Goal: Task Accomplishment & Management: Manage account settings

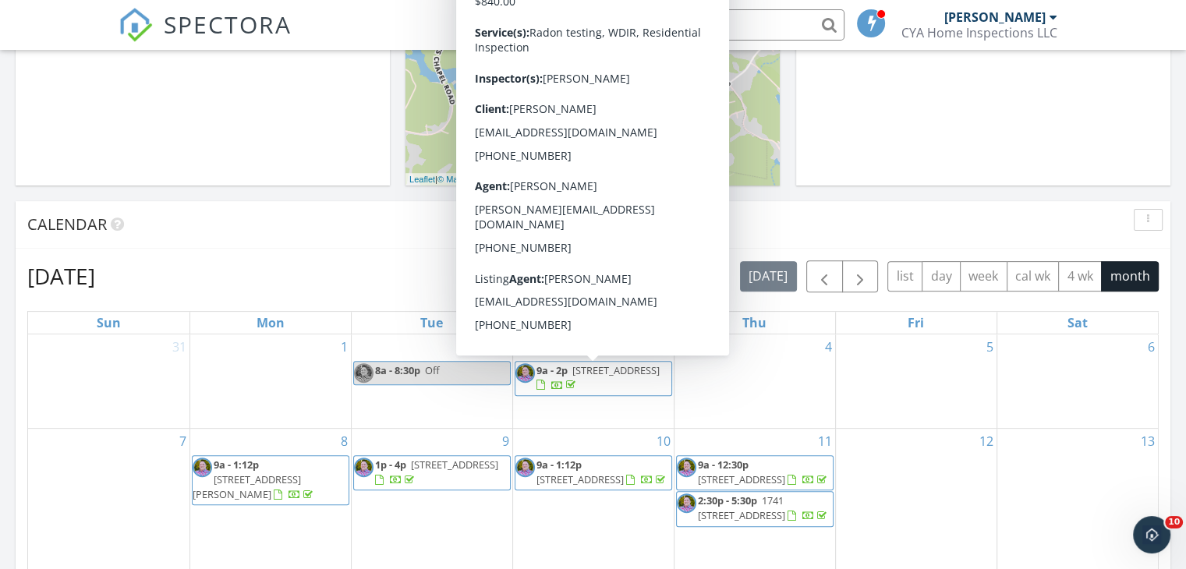
scroll to position [468, 0]
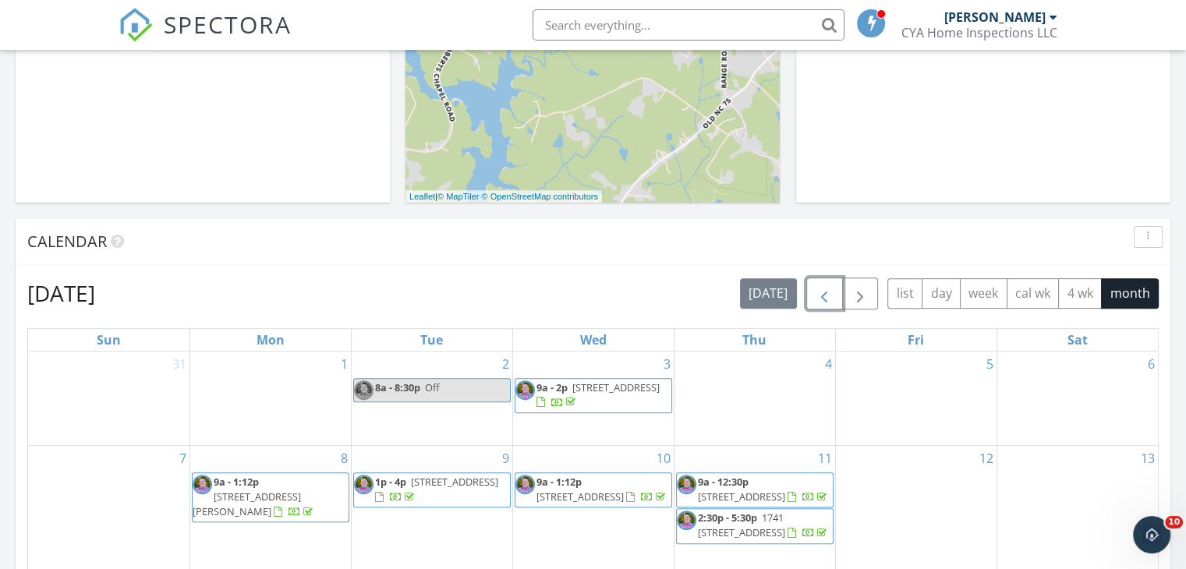
click at [820, 291] on span "button" at bounding box center [824, 294] width 19 height 19
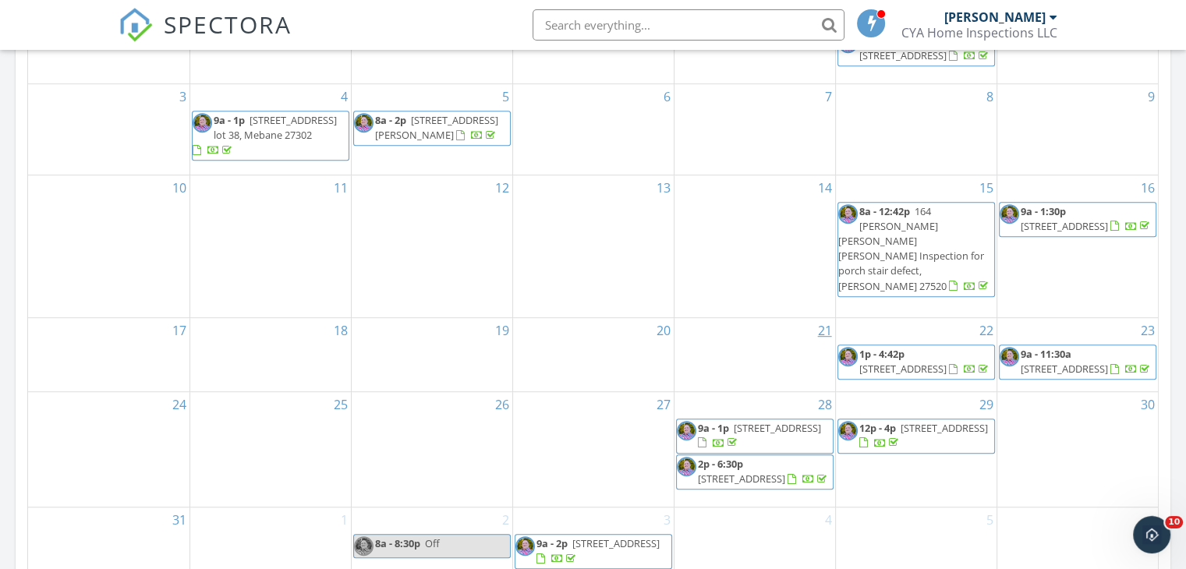
scroll to position [858, 0]
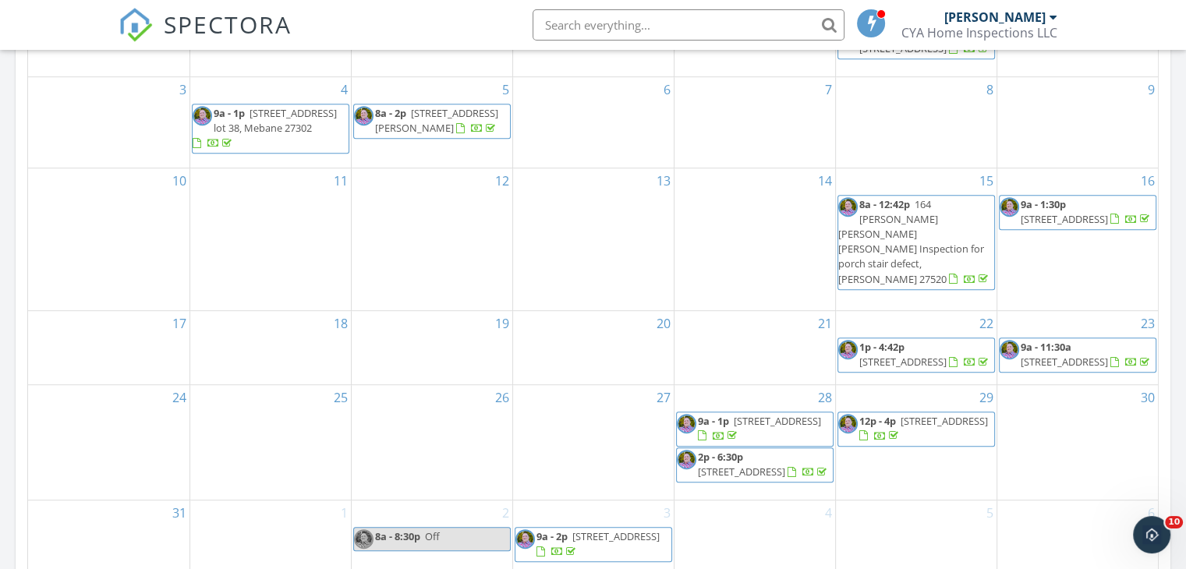
click at [768, 414] on span "[STREET_ADDRESS]" at bounding box center [777, 421] width 87 height 14
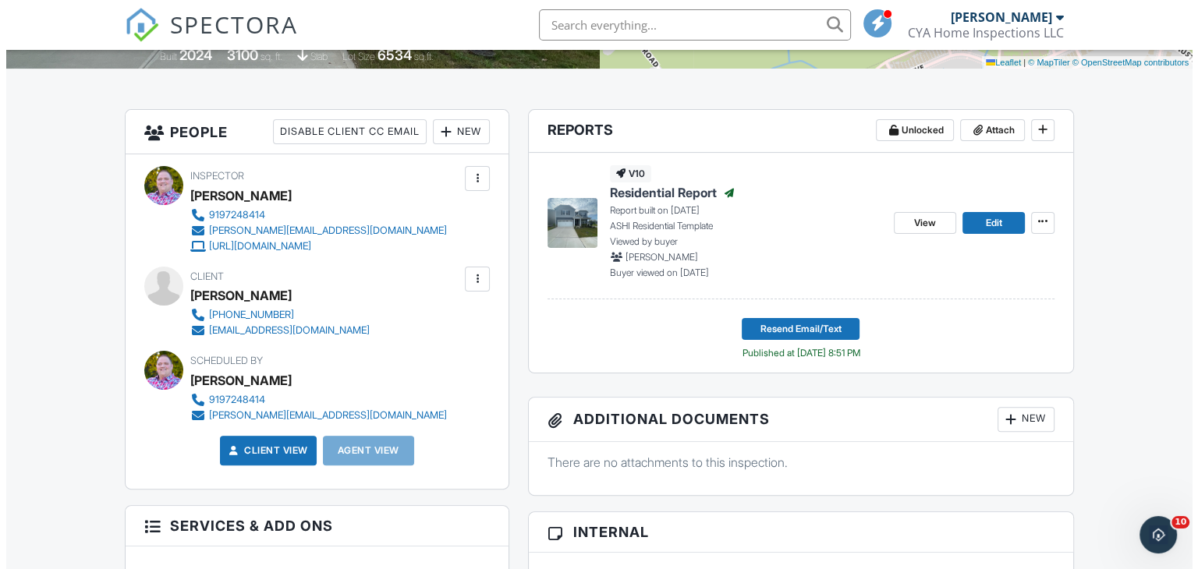
scroll to position [353, 0]
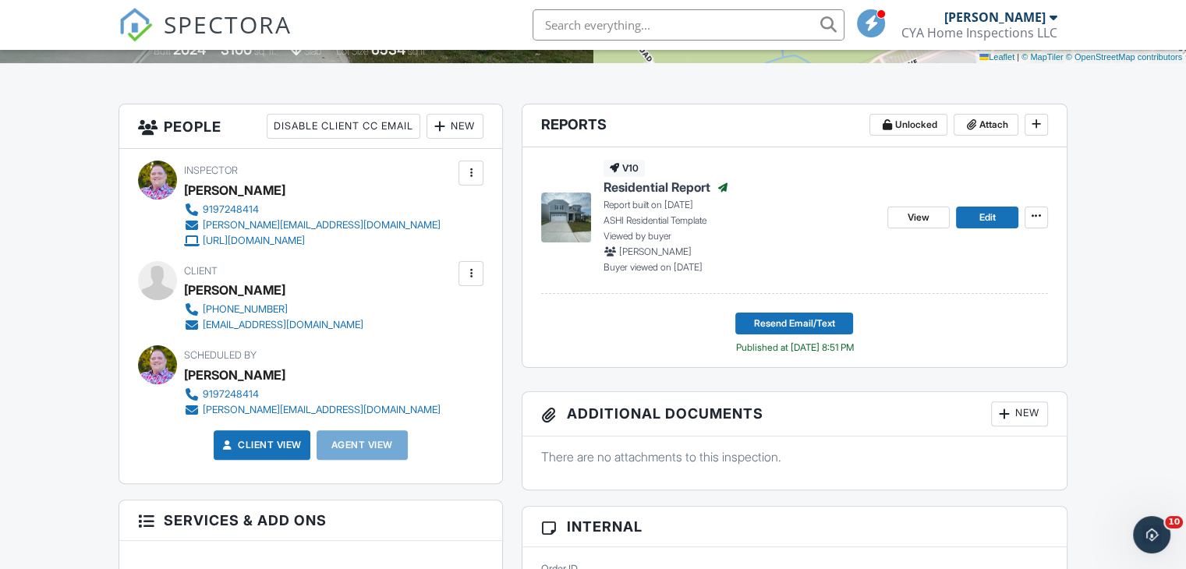
drag, startPoint x: 262, startPoint y: 310, endPoint x: 331, endPoint y: 285, distance: 72.8
click at [334, 278] on div "[PERSON_NAME]" at bounding box center [280, 289] width 192 height 23
click at [467, 271] on div at bounding box center [471, 274] width 16 height 16
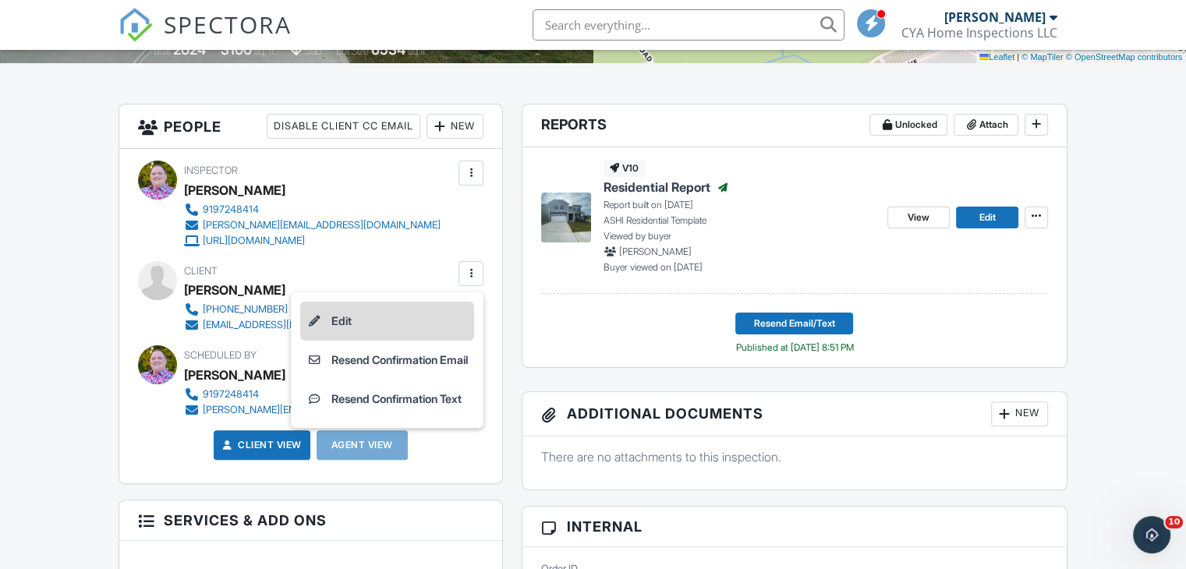
click at [352, 323] on li "Edit" at bounding box center [387, 321] width 174 height 39
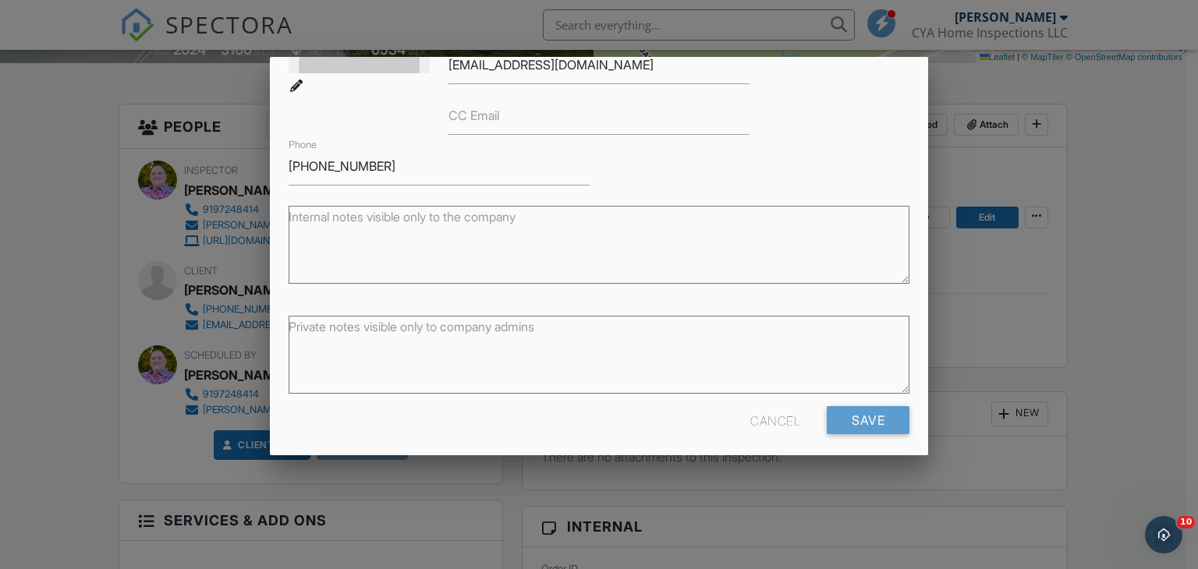
scroll to position [212, 0]
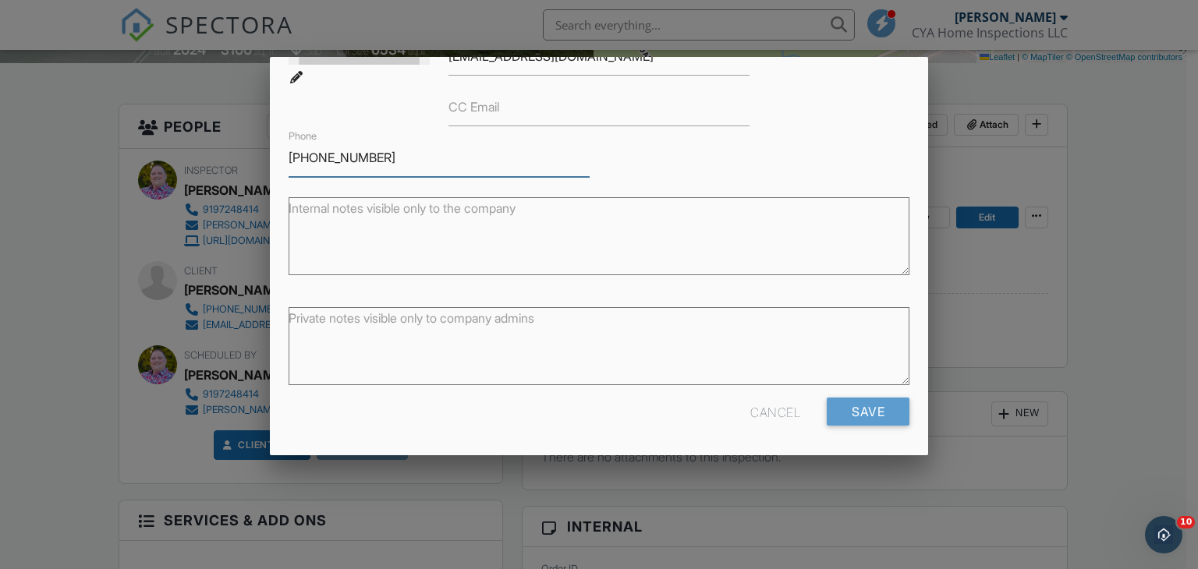
drag, startPoint x: 387, startPoint y: 156, endPoint x: 215, endPoint y: 175, distance: 172.7
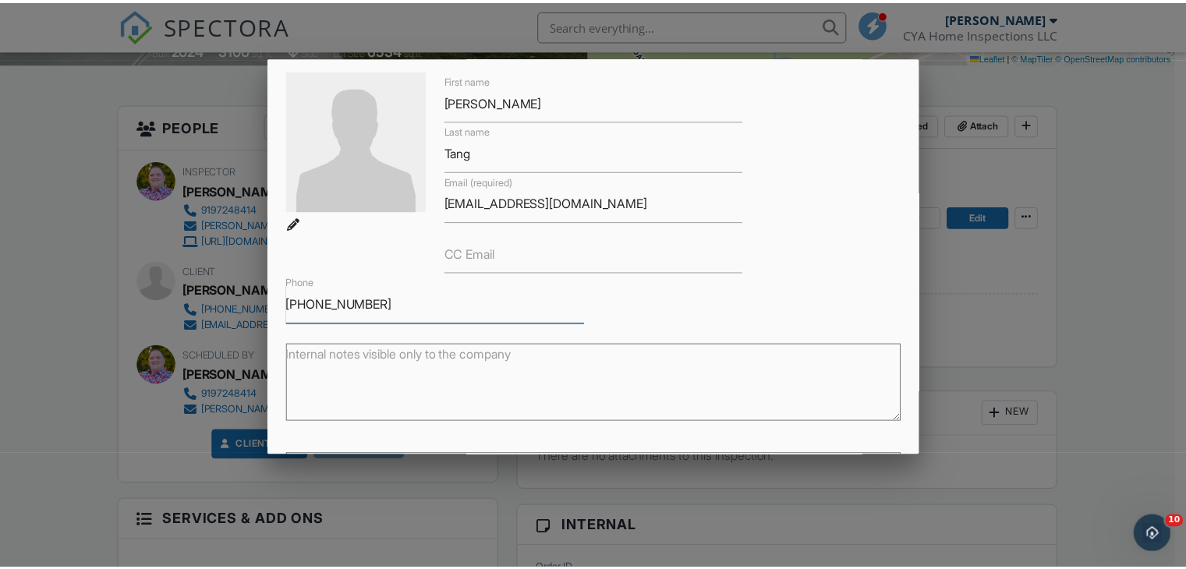
scroll to position [56, 0]
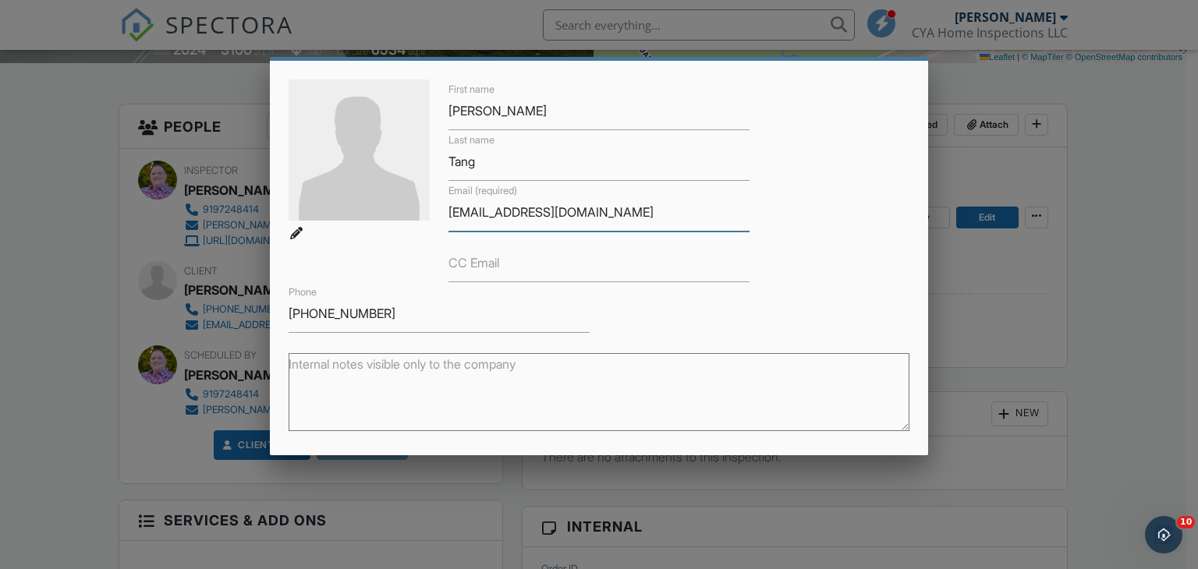
drag, startPoint x: 602, startPoint y: 209, endPoint x: 397, endPoint y: 215, distance: 205.2
click at [397, 215] on div "First name Winston Last name Tang Email (required) winstont2012@gmail.com CC Em…" at bounding box center [599, 206] width 640 height 253
click at [1120, 103] on div at bounding box center [599, 278] width 1198 height 712
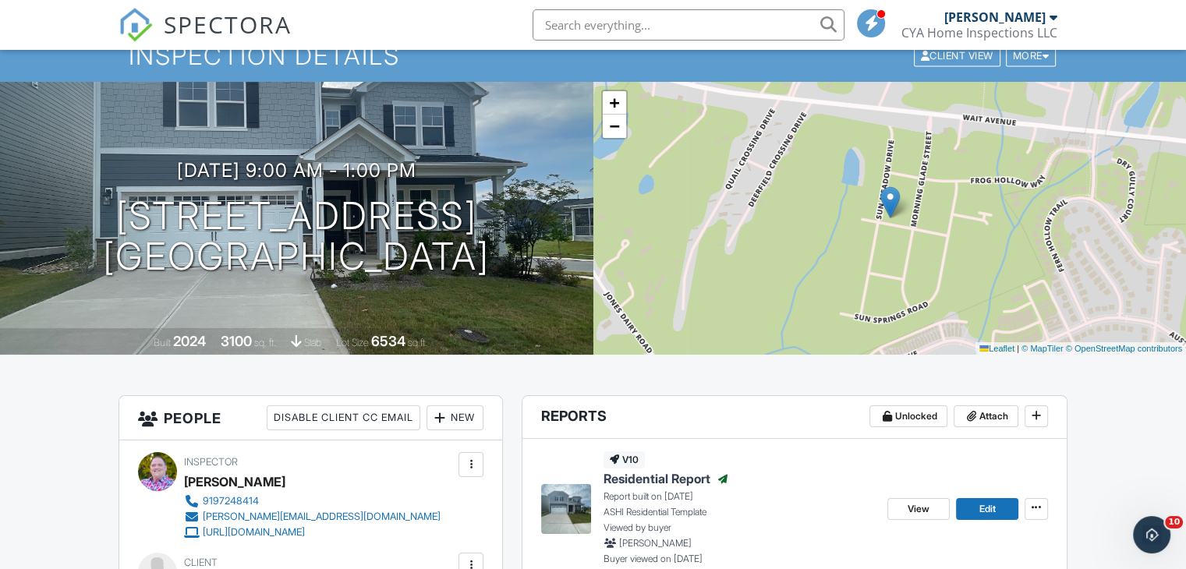
scroll to position [41, 0]
